Goal: Task Accomplishment & Management: Manage account settings

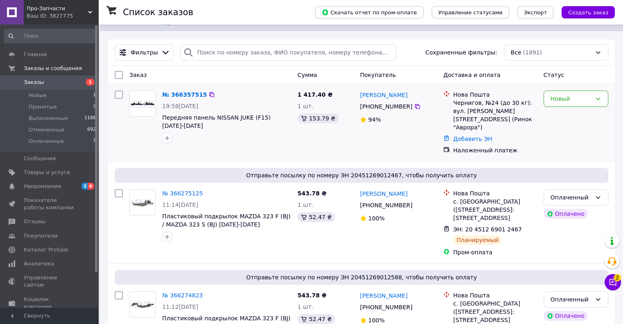
scroll to position [82, 0]
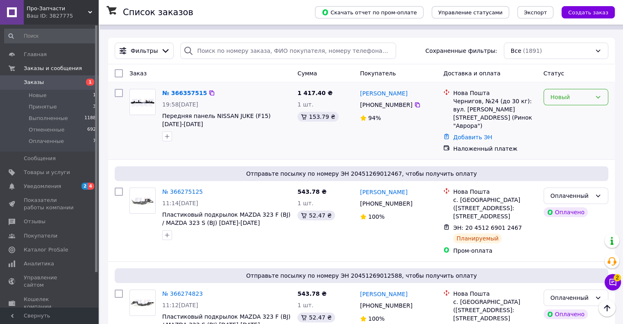
click at [564, 93] on div "Новый" at bounding box center [570, 97] width 41 height 9
click at [556, 112] on li "Принят" at bounding box center [575, 108] width 64 height 15
click at [160, 121] on div "№ 366357515 19:58[DATE] Передняя панель NISSAN JUKE (F15) [DATE]-[DATE]" at bounding box center [226, 115] width 135 height 59
click at [165, 133] on icon "button" at bounding box center [167, 136] width 7 height 7
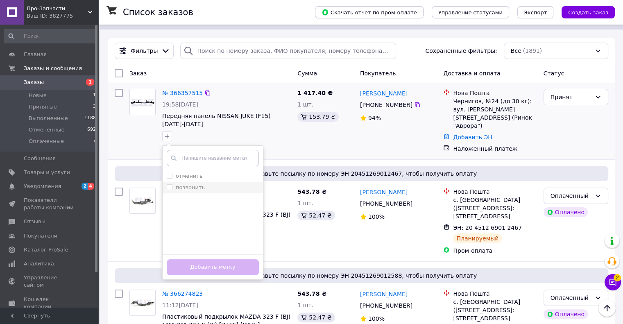
click at [169, 184] on input "позвонить" at bounding box center [169, 186] width 5 height 5
checkbox input "true"
click at [207, 259] on button "Добавить метку" at bounding box center [213, 267] width 92 height 16
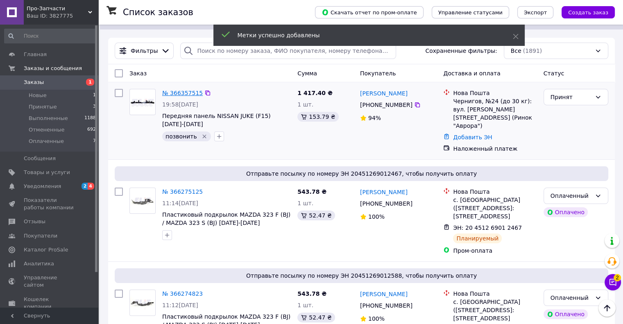
click at [181, 90] on link "№ 366357515" at bounding box center [182, 93] width 41 height 7
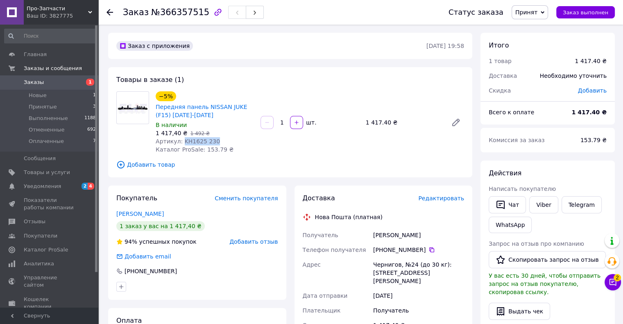
drag, startPoint x: 180, startPoint y: 140, endPoint x: 231, endPoint y: 142, distance: 51.2
click at [231, 142] on div "Артикул: KH1625 230" at bounding box center [205, 141] width 98 height 8
copy span "KH1625 230"
click at [85, 190] on link "Уведомления 2 4" at bounding box center [50, 186] width 101 height 14
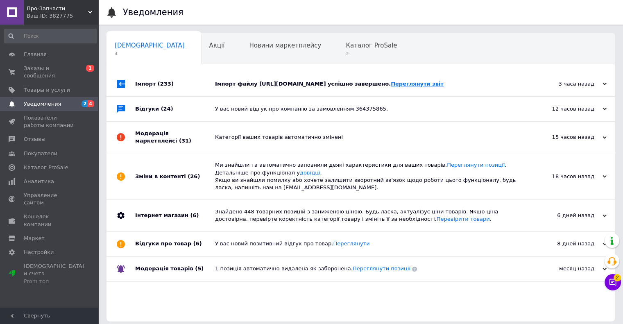
click at [443, 87] on link "Переглянути звіт" at bounding box center [417, 84] width 53 height 6
